Goal: Task Accomplishment & Management: Manage account settings

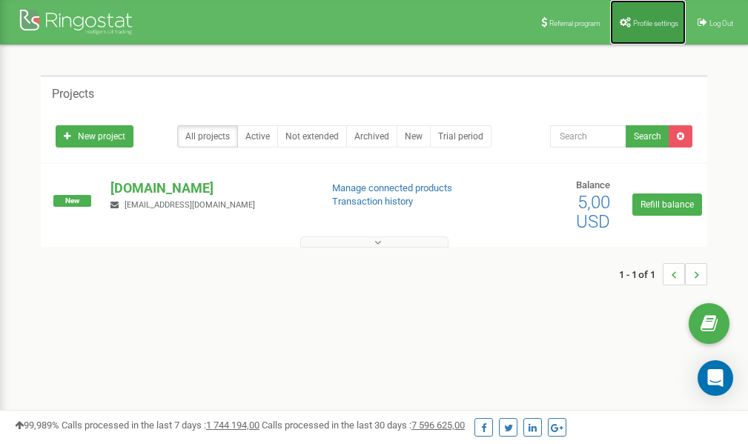
click at [657, 30] on link "Profile settings" at bounding box center [648, 22] width 76 height 44
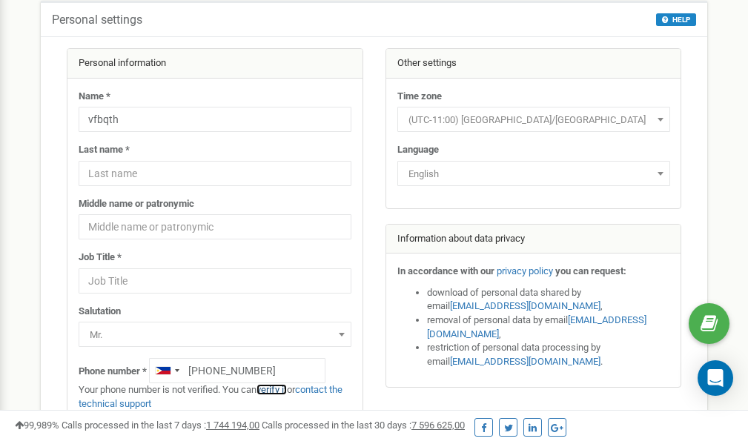
click at [278, 391] on link "verify it" at bounding box center [272, 389] width 30 height 11
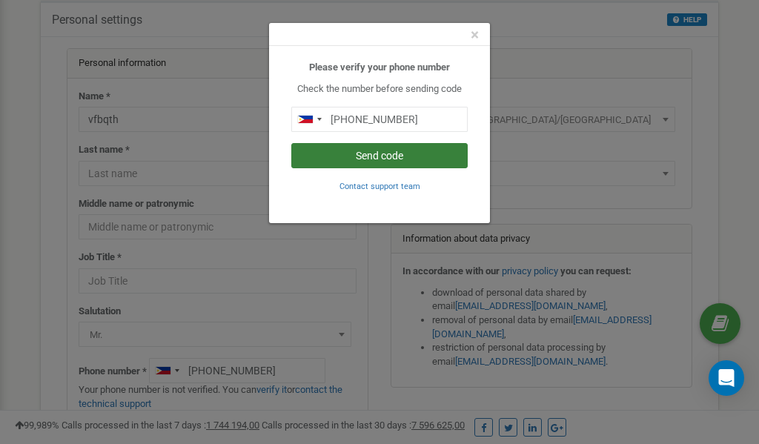
click at [372, 157] on button "Send code" at bounding box center [379, 155] width 176 height 25
